Goal: Task Accomplishment & Management: Complete application form

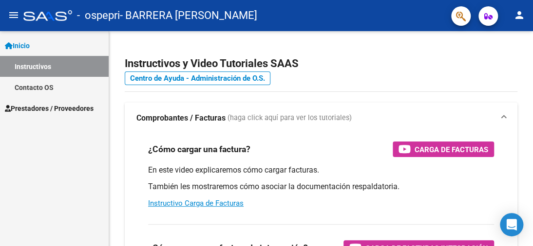
click at [74, 104] on span "Prestadores / Proveedores" at bounding box center [49, 108] width 89 height 11
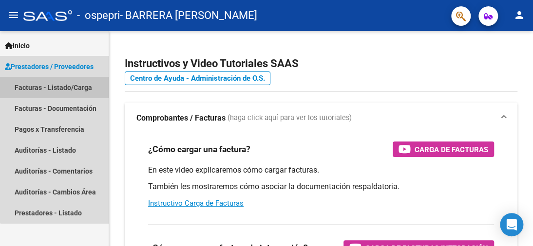
click at [72, 86] on link "Facturas - Listado/Carga" at bounding box center [54, 87] width 109 height 21
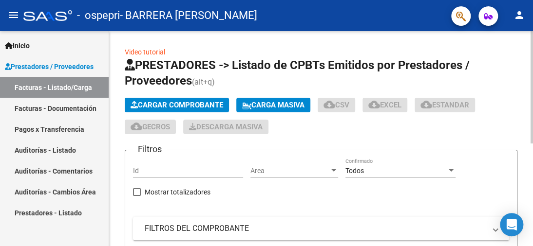
click at [531, 166] on div at bounding box center [531, 138] width 2 height 215
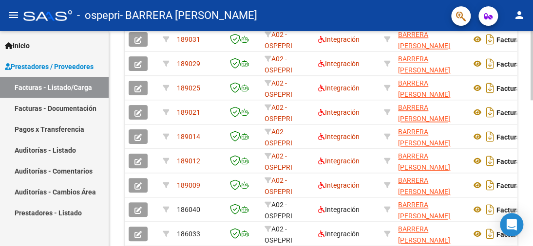
scroll to position [389, 0]
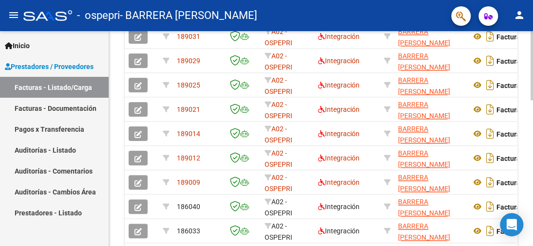
click at [532, 100] on div at bounding box center [531, 65] width 2 height 69
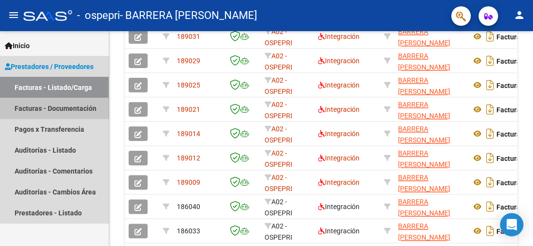
click at [81, 108] on link "Facturas - Documentación" at bounding box center [54, 108] width 109 height 21
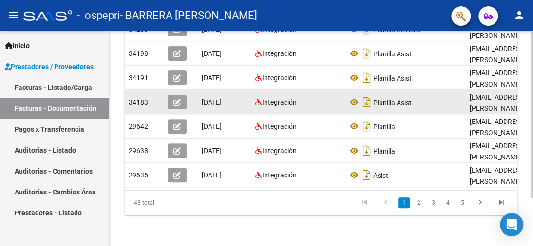
scroll to position [314, 0]
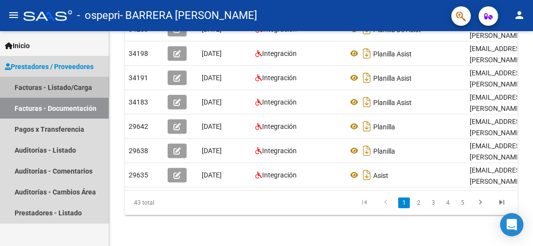
click at [30, 87] on link "Facturas - Listado/Carga" at bounding box center [54, 87] width 109 height 21
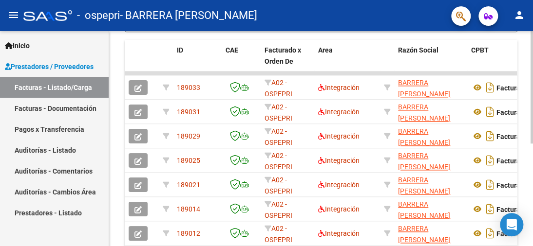
scroll to position [389, 0]
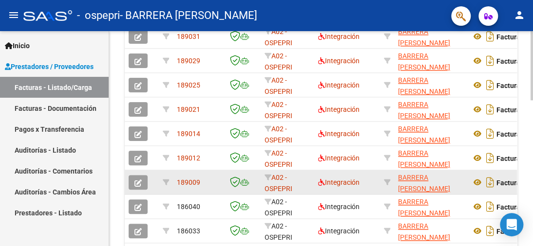
click at [184, 182] on span "189009" at bounding box center [188, 183] width 23 height 8
click at [477, 184] on icon at bounding box center [477, 183] width 13 height 12
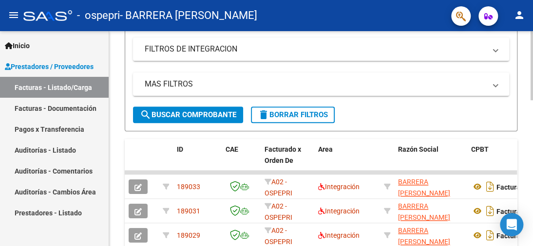
click at [530, 100] on div at bounding box center [531, 65] width 2 height 69
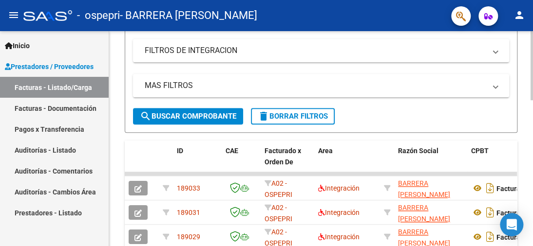
scroll to position [0, 0]
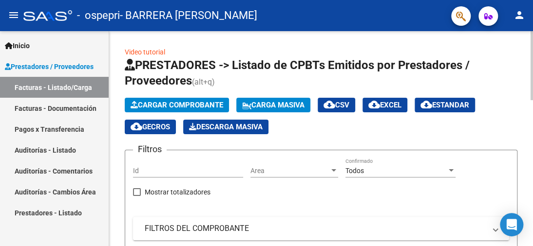
click at [210, 104] on span "Cargar Comprobante" at bounding box center [176, 105] width 92 height 9
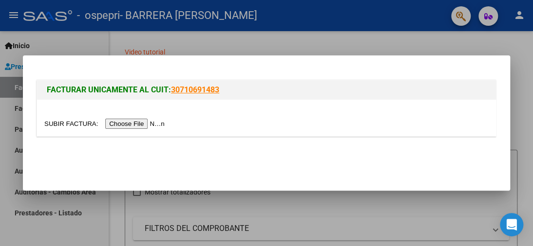
click at [244, 38] on div at bounding box center [266, 123] width 533 height 246
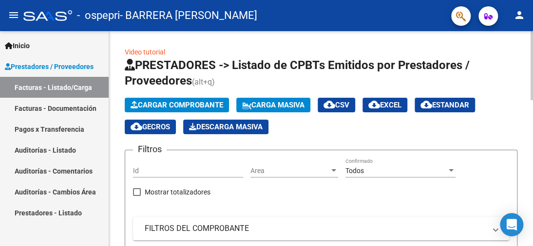
scroll to position [67, 0]
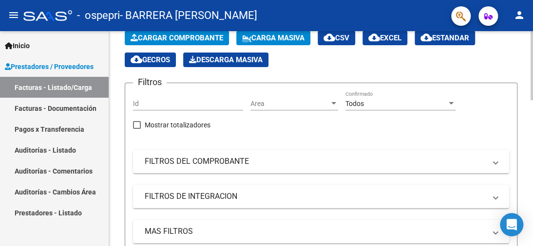
click at [532, 100] on div at bounding box center [531, 65] width 2 height 69
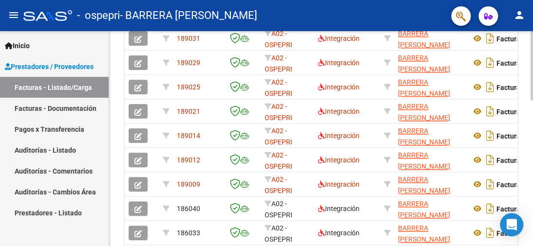
scroll to position [389, 0]
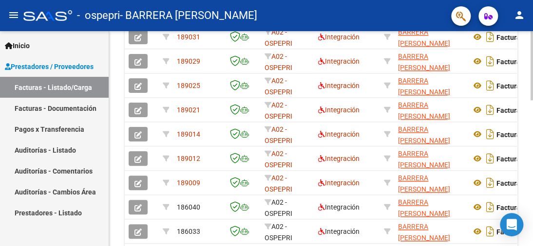
click at [532, 100] on div at bounding box center [531, 65] width 2 height 69
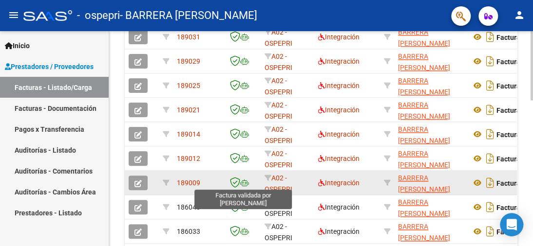
click at [239, 184] on icon at bounding box center [235, 182] width 10 height 11
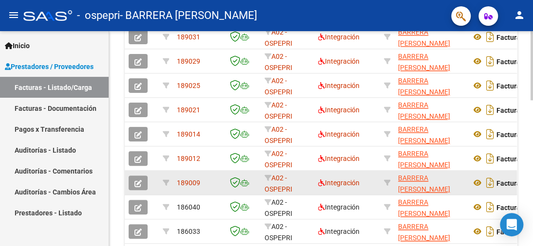
click at [189, 181] on span "189009" at bounding box center [188, 183] width 23 height 8
click at [140, 182] on icon "button" at bounding box center [137, 183] width 7 height 7
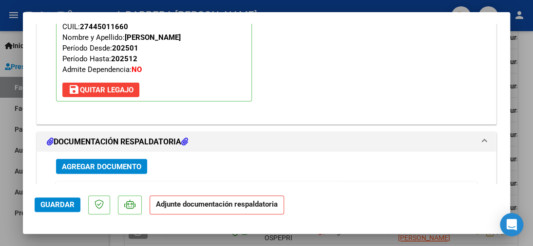
scroll to position [981, 0]
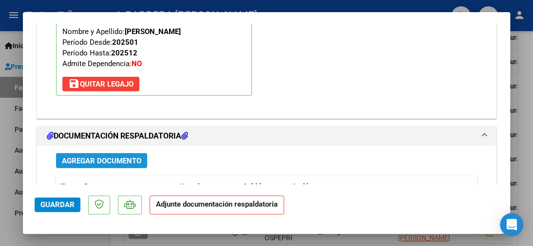
click at [109, 157] on span "Agregar Documento" at bounding box center [101, 161] width 79 height 9
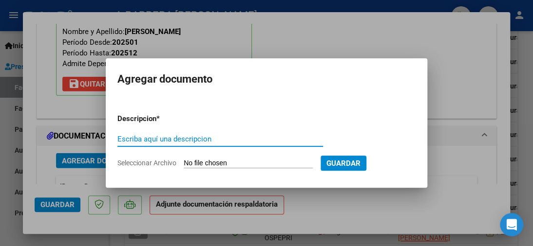
click at [335, 163] on span "Guardar" at bounding box center [343, 163] width 34 height 9
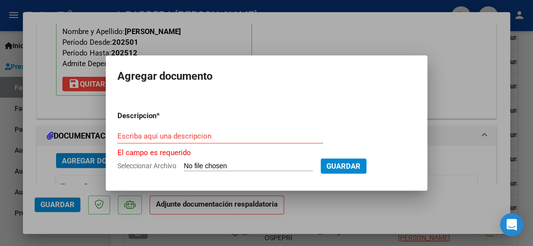
click at [238, 136] on input "Escriba aquí una descripcion" at bounding box center [219, 136] width 205 height 9
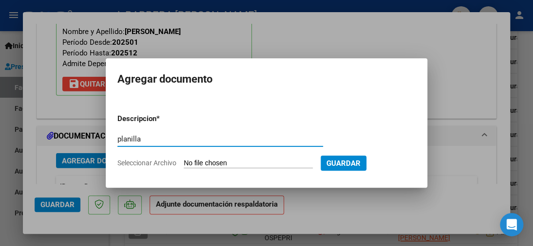
type input "planilla"
click at [281, 161] on input "Seleccionar Archivo" at bounding box center [248, 163] width 129 height 9
type input "C:\fakepath\[PERSON_NAME].jpeg"
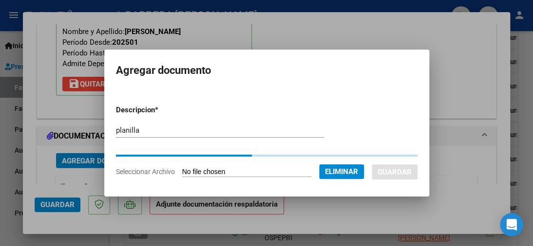
click at [390, 171] on form "Descripcion * planilla Escriba aquí una descripcion Seleccionar Archivo Elimina…" at bounding box center [266, 140] width 301 height 87
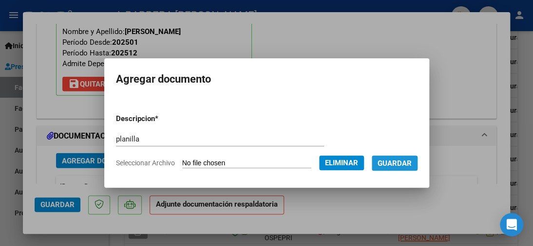
click at [388, 166] on span "Guardar" at bounding box center [394, 163] width 34 height 9
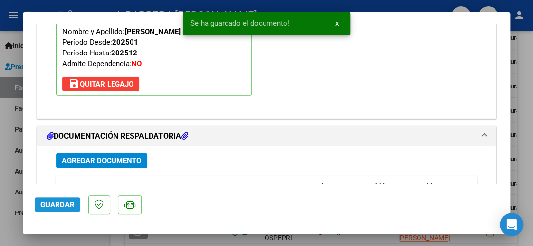
click at [68, 204] on span "Guardar" at bounding box center [57, 205] width 34 height 9
click at [336, 21] on span "x" at bounding box center [336, 23] width 3 height 9
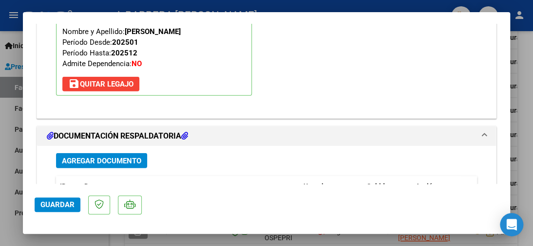
click at [107, 6] on div at bounding box center [266, 123] width 533 height 246
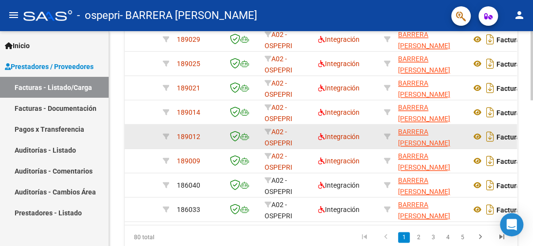
scroll to position [389, 0]
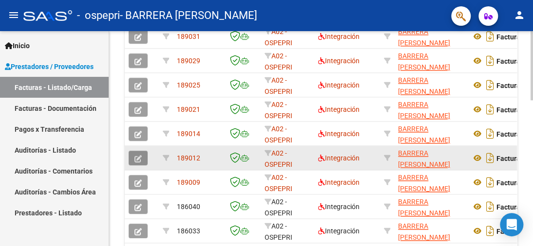
click at [142, 159] on button "button" at bounding box center [138, 158] width 19 height 15
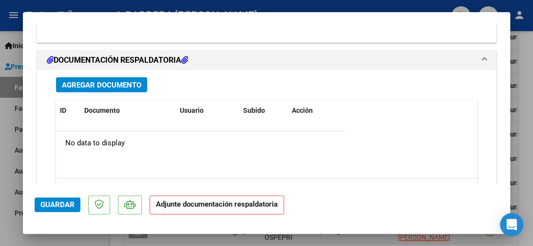
scroll to position [1012, 0]
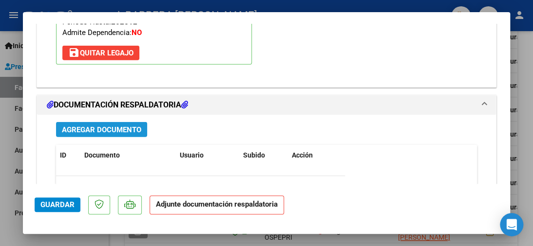
click at [105, 126] on span "Agregar Documento" at bounding box center [101, 130] width 79 height 9
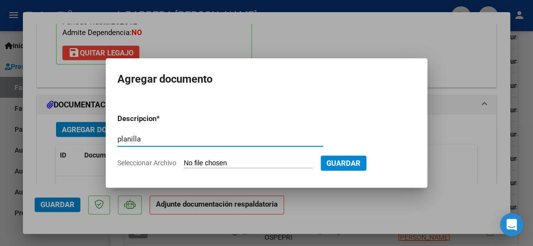
type input "planilla"
click at [294, 161] on input "Seleccionar Archivo" at bounding box center [248, 163] width 129 height 9
type input "C:\fakepath\[PERSON_NAME].jpeg"
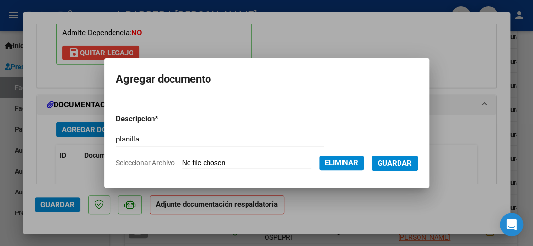
click at [402, 165] on span "Guardar" at bounding box center [394, 163] width 34 height 9
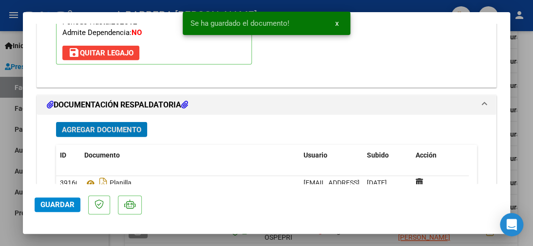
click at [56, 204] on span "Guardar" at bounding box center [57, 205] width 34 height 9
click at [10, 28] on div at bounding box center [266, 123] width 533 height 246
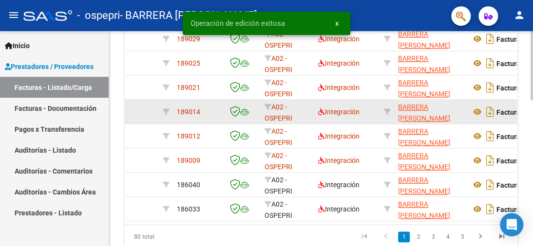
scroll to position [389, 0]
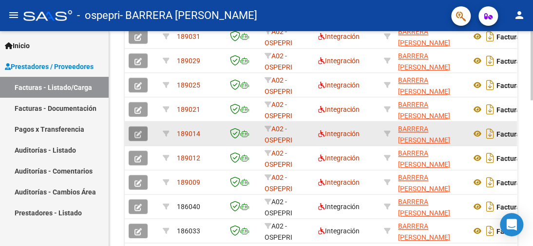
click at [135, 129] on span "button" at bounding box center [137, 133] width 7 height 9
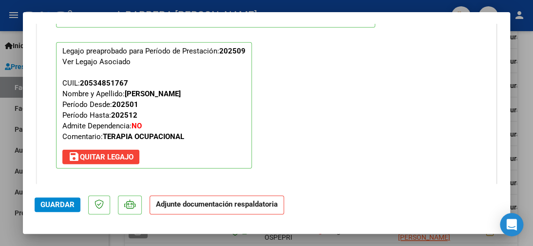
scroll to position [966, 0]
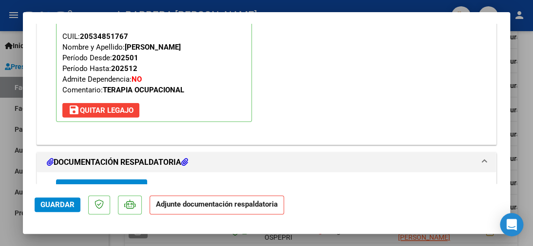
click at [126, 183] on span "Agregar Documento" at bounding box center [101, 187] width 79 height 9
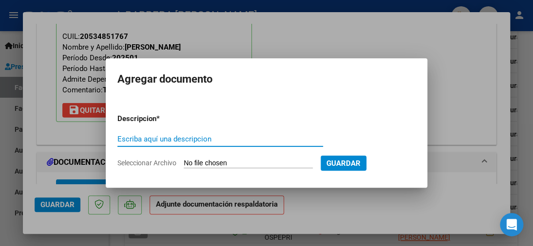
click at [205, 135] on input "Escriba aquí una descripcion" at bounding box center [219, 139] width 205 height 9
type input "planilla"
click at [298, 161] on input "Seleccionar Archivo" at bounding box center [248, 163] width 129 height 9
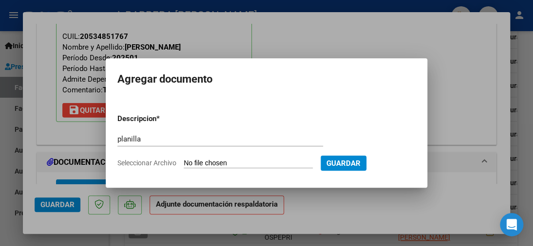
type input "C:\fakepath\[PERSON_NAME][GEOGRAPHIC_DATA]jpeg"
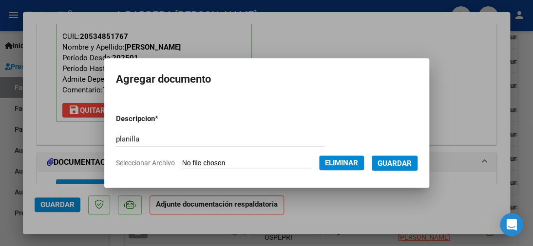
click at [388, 162] on span "Guardar" at bounding box center [394, 163] width 34 height 9
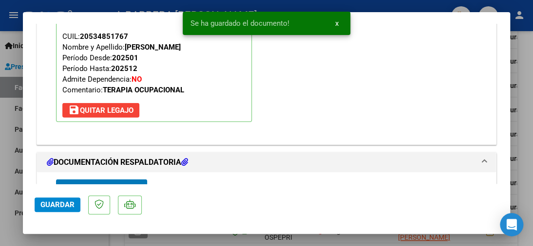
click at [61, 202] on span "Guardar" at bounding box center [57, 205] width 34 height 9
click at [14, 26] on div at bounding box center [266, 123] width 533 height 246
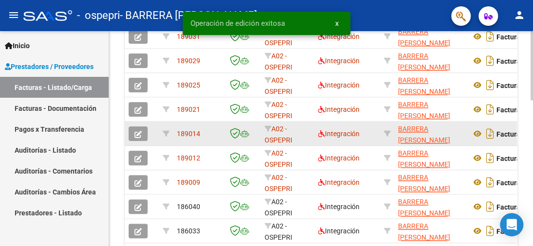
scroll to position [390, 0]
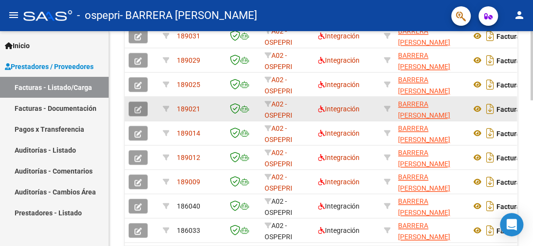
click at [136, 102] on button "button" at bounding box center [138, 109] width 19 height 15
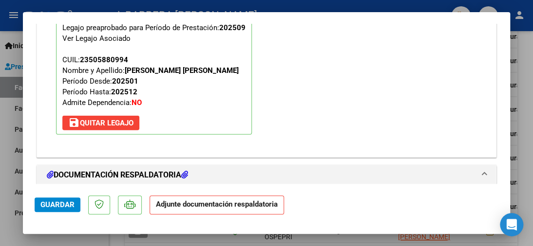
scroll to position [1059, 0]
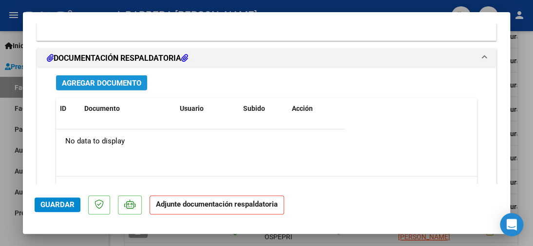
click at [121, 79] on span "Agregar Documento" at bounding box center [101, 83] width 79 height 9
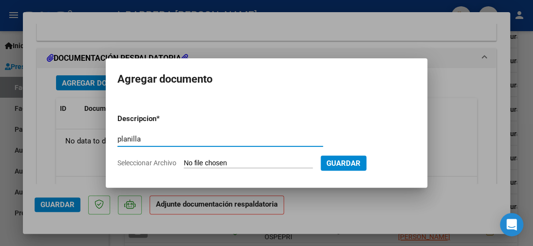
type input "planilla"
click at [219, 160] on input "Seleccionar Archivo" at bounding box center [248, 163] width 129 height 9
type input "C:\fakepath\[PERSON_NAME].jpeg"
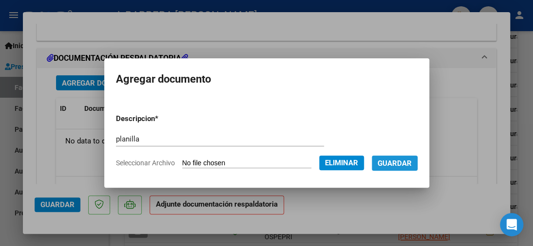
click at [398, 161] on span "Guardar" at bounding box center [394, 163] width 34 height 9
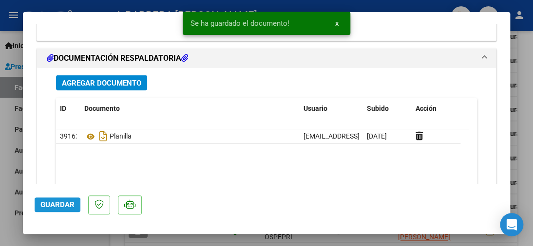
click at [72, 203] on span "Guardar" at bounding box center [57, 205] width 34 height 9
click at [12, 26] on div at bounding box center [266, 123] width 533 height 246
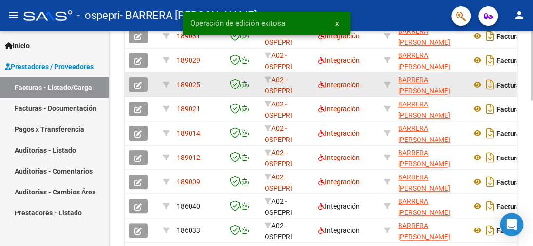
scroll to position [390, 0]
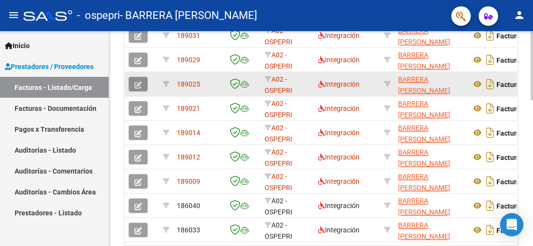
click at [137, 81] on icon "button" at bounding box center [137, 84] width 7 height 7
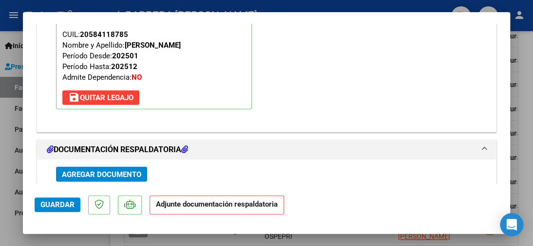
scroll to position [997, 0]
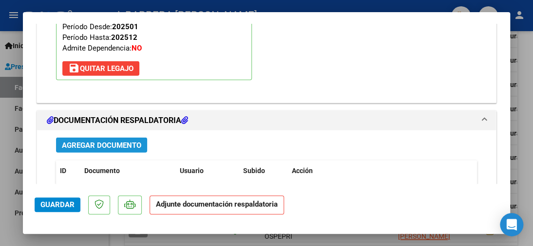
click at [134, 141] on span "Agregar Documento" at bounding box center [101, 145] width 79 height 9
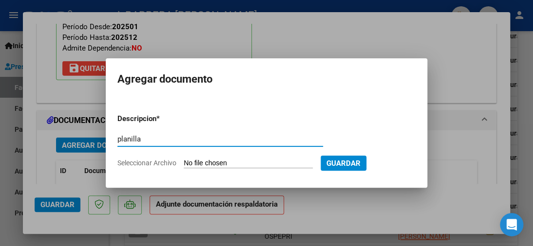
type input "planilla"
click at [279, 164] on input "Seleccionar Archivo" at bounding box center [248, 163] width 129 height 9
type input "C:\fakepath\[PERSON_NAME].jpeg"
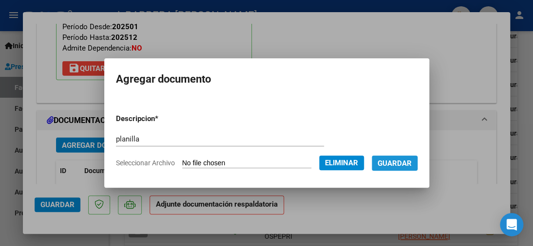
click at [392, 163] on span "Guardar" at bounding box center [394, 163] width 34 height 9
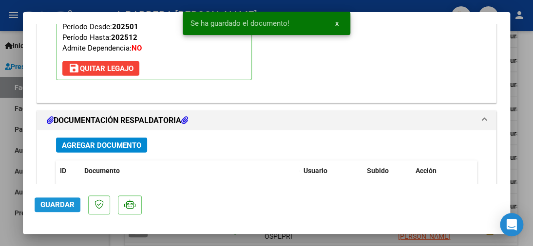
click at [65, 205] on span "Guardar" at bounding box center [57, 205] width 34 height 9
click at [16, 24] on div at bounding box center [266, 123] width 533 height 246
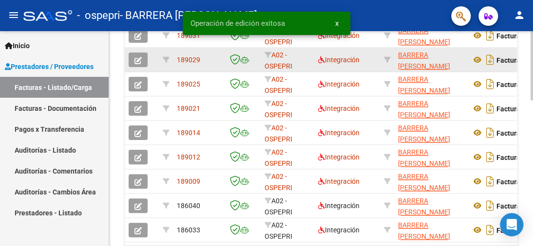
scroll to position [391, 0]
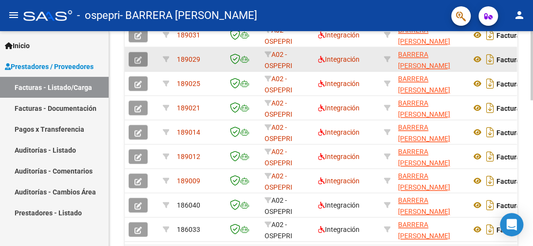
click at [140, 58] on icon "button" at bounding box center [137, 59] width 7 height 7
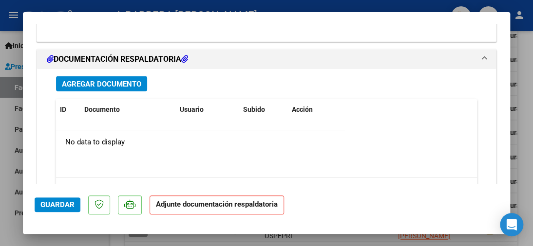
scroll to position [1057, 0]
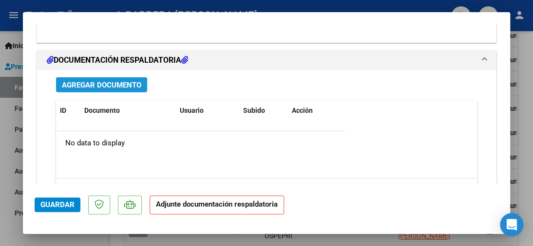
click at [119, 81] on span "Agregar Documento" at bounding box center [101, 85] width 79 height 9
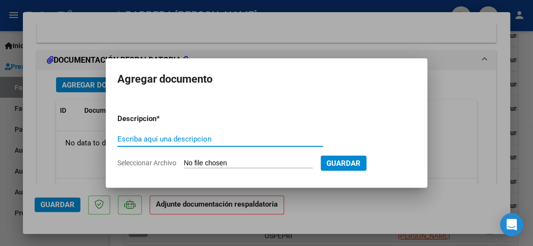
click at [193, 139] on input "Escriba aquí una descripcion" at bounding box center [219, 139] width 205 height 9
type input "planilla"
click at [275, 162] on input "Seleccionar Archivo" at bounding box center [248, 163] width 129 height 9
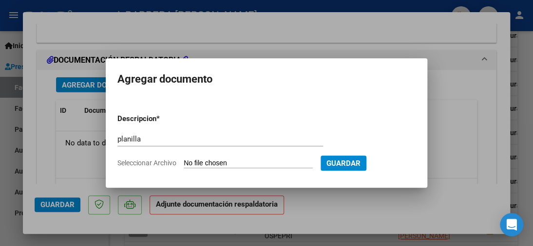
click at [321, 203] on div at bounding box center [266, 123] width 533 height 246
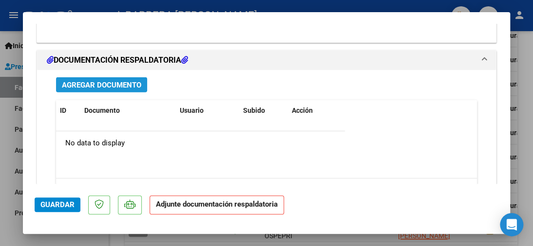
click at [129, 81] on span "Agregar Documento" at bounding box center [101, 85] width 79 height 9
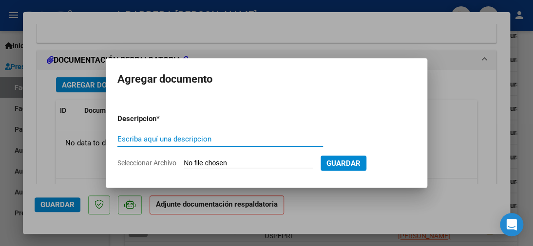
click at [185, 137] on input "Escriba aquí una descripcion" at bounding box center [219, 139] width 205 height 9
type input "planilla"
click at [247, 161] on input "Seleccionar Archivo" at bounding box center [248, 163] width 129 height 9
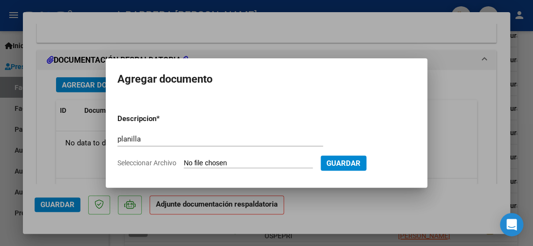
type input "C:\fakepath\[PERSON_NAME].jpg"
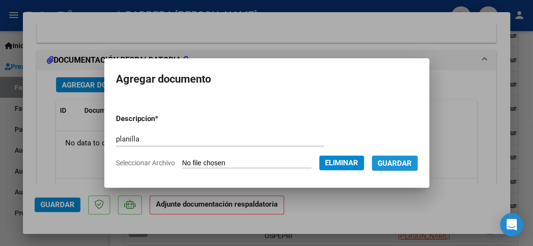
click at [387, 160] on span "Guardar" at bounding box center [394, 163] width 34 height 9
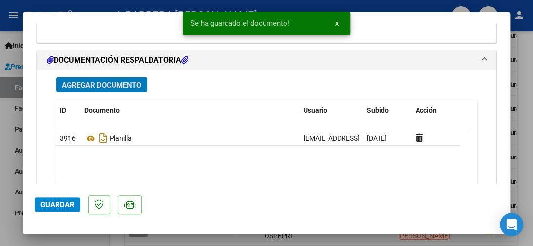
click at [59, 207] on span "Guardar" at bounding box center [57, 205] width 34 height 9
click at [34, 5] on div at bounding box center [266, 123] width 533 height 246
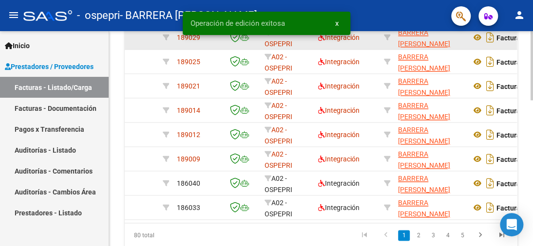
scroll to position [391, 0]
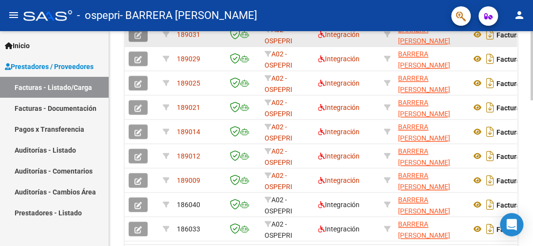
click at [140, 36] on icon "button" at bounding box center [137, 35] width 7 height 7
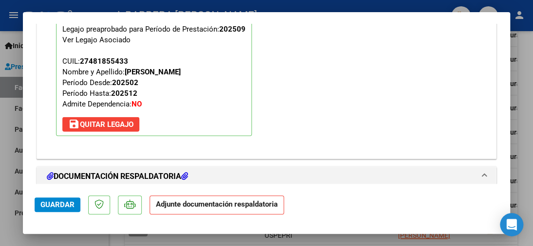
scroll to position [950, 0]
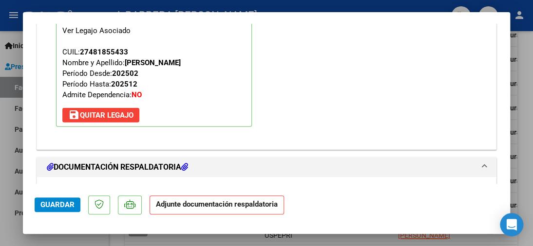
click at [133, 188] on span "Agregar Documento" at bounding box center [101, 192] width 79 height 9
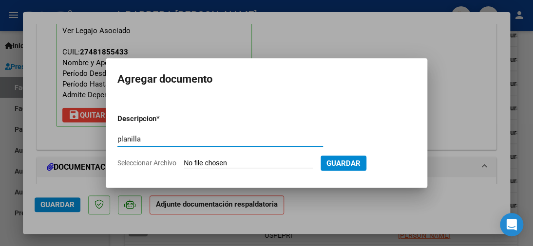
type input "planilla"
click at [257, 162] on input "Seleccionar Archivo" at bounding box center [248, 163] width 129 height 9
type input "C:\fakepath\[PERSON_NAME].jpeg"
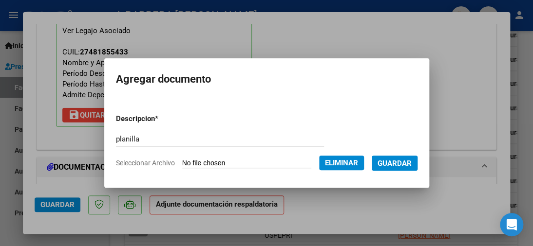
click at [404, 165] on span "Guardar" at bounding box center [394, 163] width 34 height 9
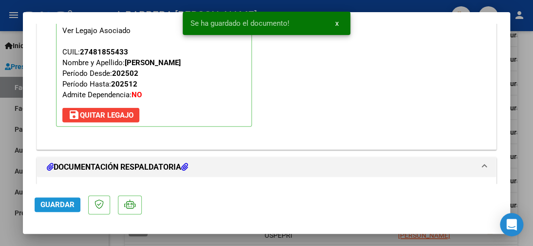
click at [70, 205] on span "Guardar" at bounding box center [57, 205] width 34 height 9
click at [49, 5] on div at bounding box center [266, 123] width 533 height 246
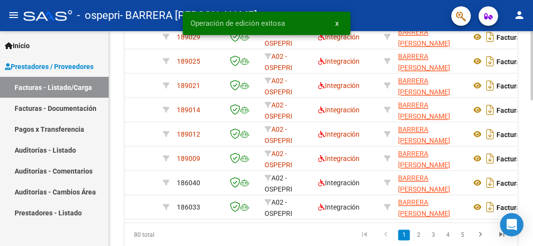
scroll to position [386, 0]
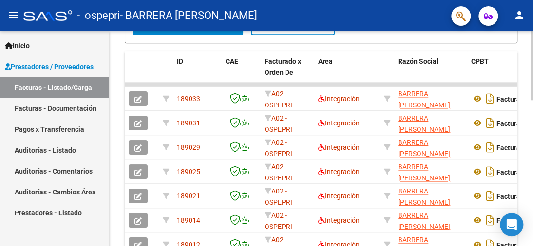
click at [530, 100] on div at bounding box center [531, 65] width 2 height 69
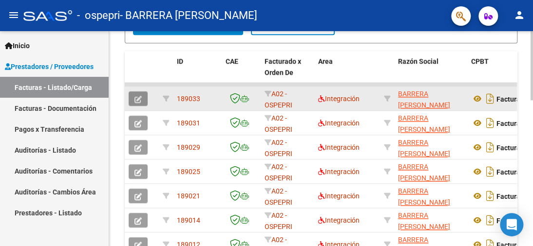
click at [136, 97] on icon "button" at bounding box center [137, 99] width 7 height 7
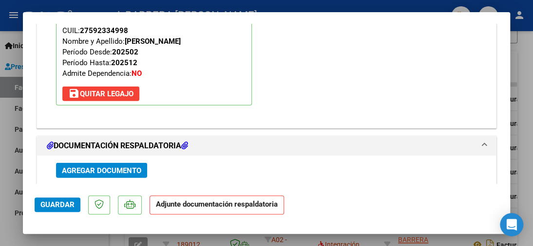
scroll to position [997, 0]
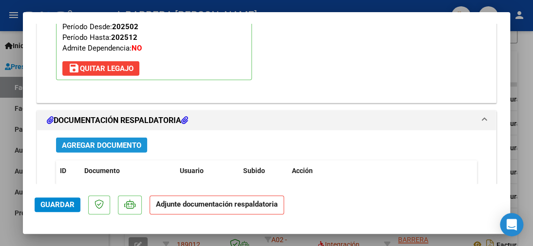
click at [131, 141] on span "Agregar Documento" at bounding box center [101, 145] width 79 height 9
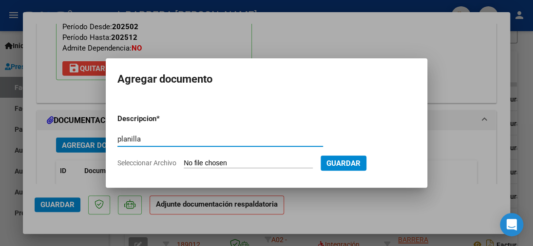
type input "planilla"
click at [263, 162] on input "Seleccionar Archivo" at bounding box center [248, 163] width 129 height 9
type input "C:\fakepath\[PERSON_NAME].jpeg"
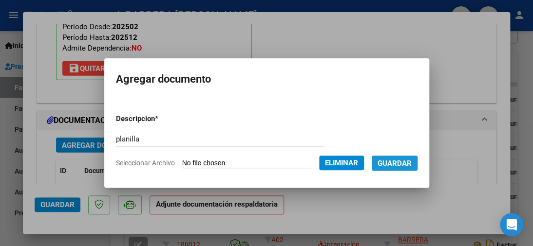
click at [389, 159] on span "Guardar" at bounding box center [394, 163] width 34 height 9
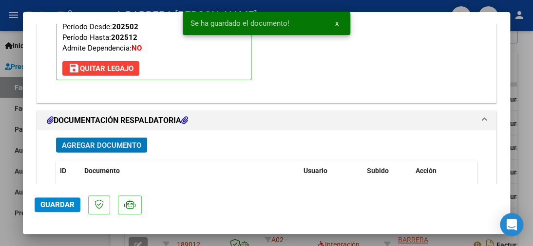
click at [62, 207] on span "Guardar" at bounding box center [57, 205] width 34 height 9
click at [49, 206] on span "Guardar" at bounding box center [57, 205] width 34 height 9
click at [14, 26] on div at bounding box center [266, 123] width 533 height 246
